Goal: Navigation & Orientation: Find specific page/section

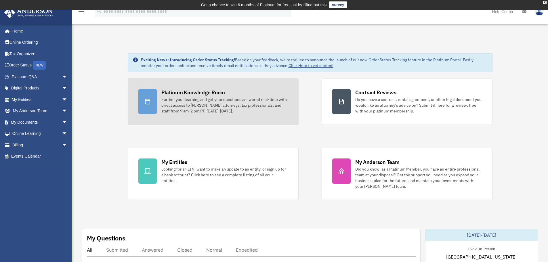
click at [199, 88] on link "Platinum Knowledge Room Further your learning and get your questions answered r…" at bounding box center [213, 101] width 171 height 47
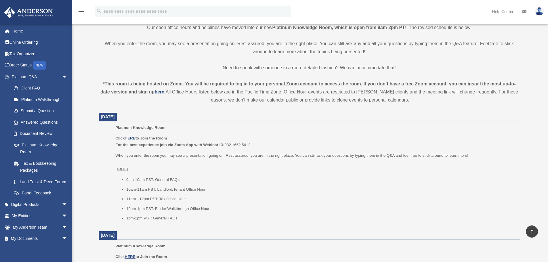
scroll to position [152, 0]
click at [133, 138] on u "HERE" at bounding box center [130, 138] width 11 height 4
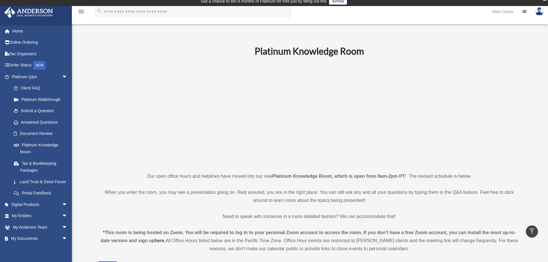
scroll to position [0, 0]
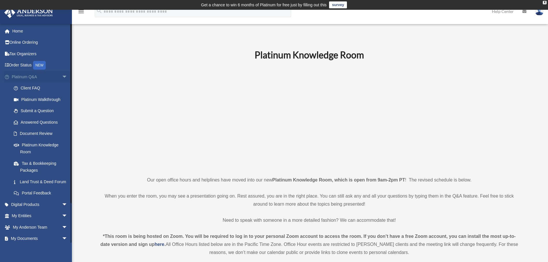
click at [62, 76] on span "arrow_drop_down" at bounding box center [68, 77] width 12 height 12
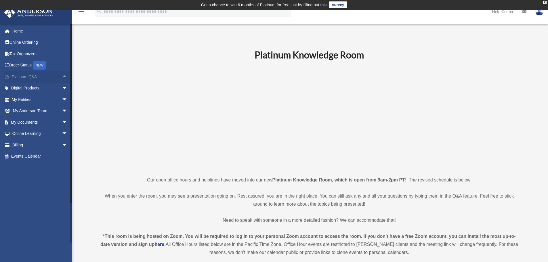
click at [62, 76] on span "arrow_drop_up" at bounding box center [68, 77] width 12 height 12
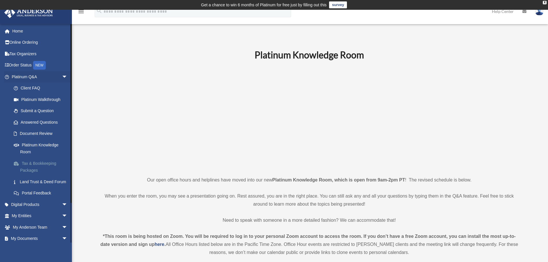
click at [32, 167] on link "Tax & Bookkeeping Packages" at bounding box center [42, 167] width 68 height 18
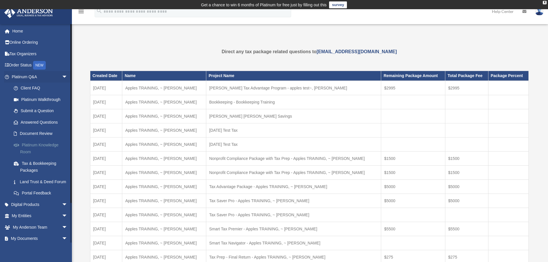
click at [34, 145] on link "Platinum Knowledge Room" at bounding box center [42, 148] width 68 height 18
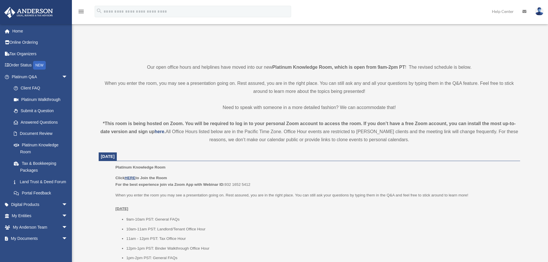
scroll to position [115, 0]
